Goal: Information Seeking & Learning: Learn about a topic

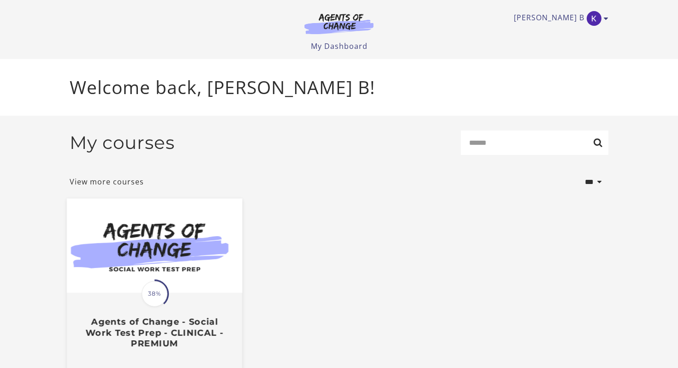
click at [149, 266] on img at bounding box center [154, 246] width 175 height 94
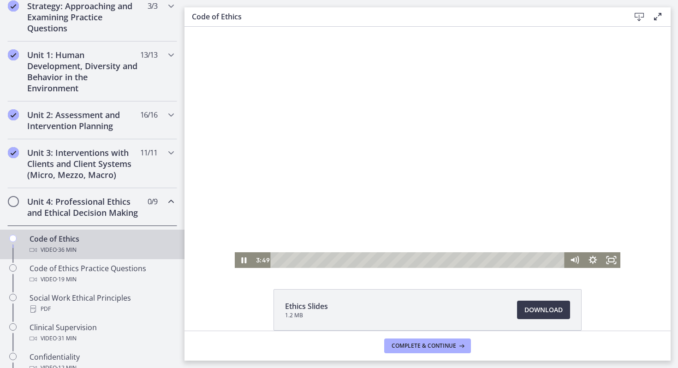
scroll to position [222, 0]
click at [276, 217] on div at bounding box center [428, 147] width 386 height 241
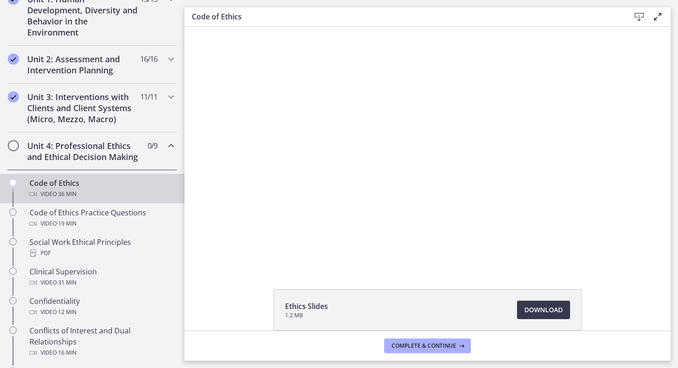
scroll to position [277, 0]
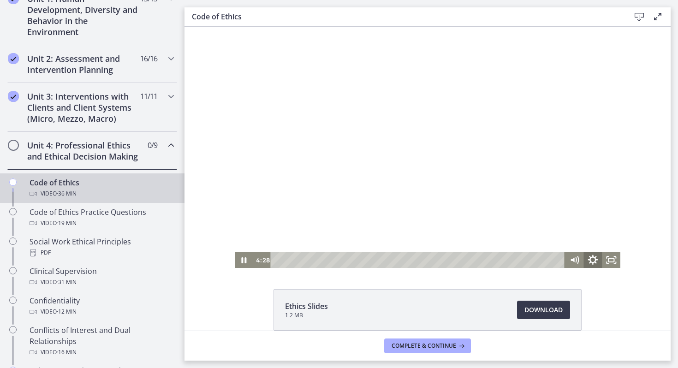
click at [589, 259] on icon "Show settings menu" at bounding box center [593, 259] width 10 height 10
click at [584, 233] on span "Speed" at bounding box center [580, 229] width 23 height 16
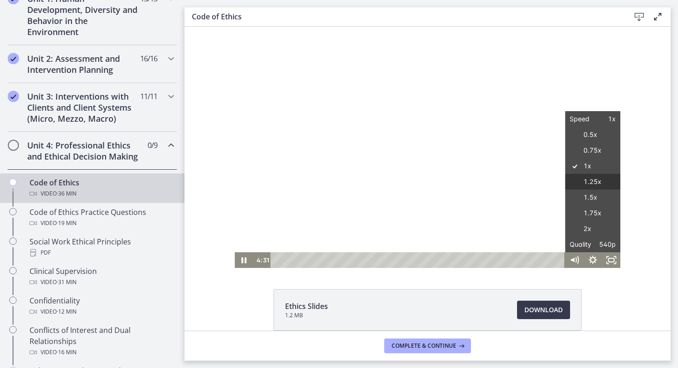
click at [584, 181] on label "1.25x" at bounding box center [592, 182] width 55 height 16
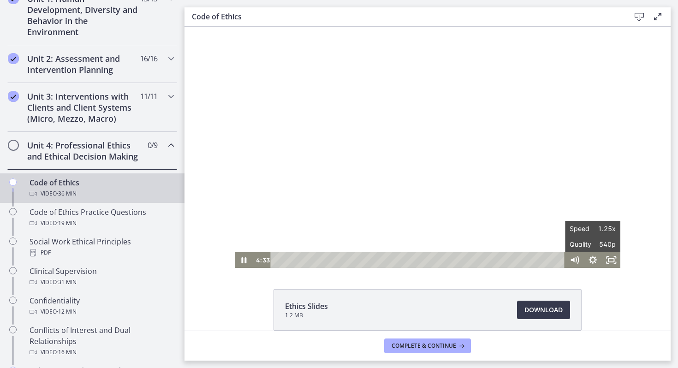
click at [634, 235] on div "Click for sound @keyframes VOLUME_SMALL_WAVE_FLASH { 0% { opacity: 0; } 33% { o…" at bounding box center [427, 147] width 486 height 241
